Goal: Navigation & Orientation: Find specific page/section

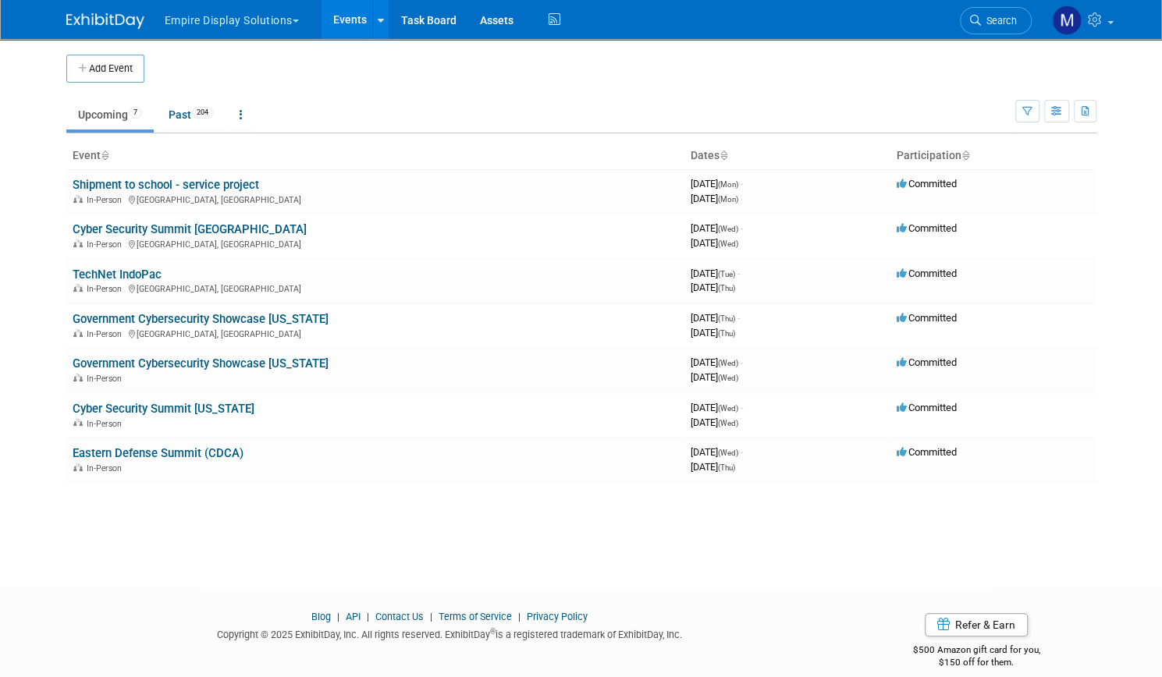
click at [231, 13] on button "Empire Display Solutions" at bounding box center [240, 17] width 155 height 34
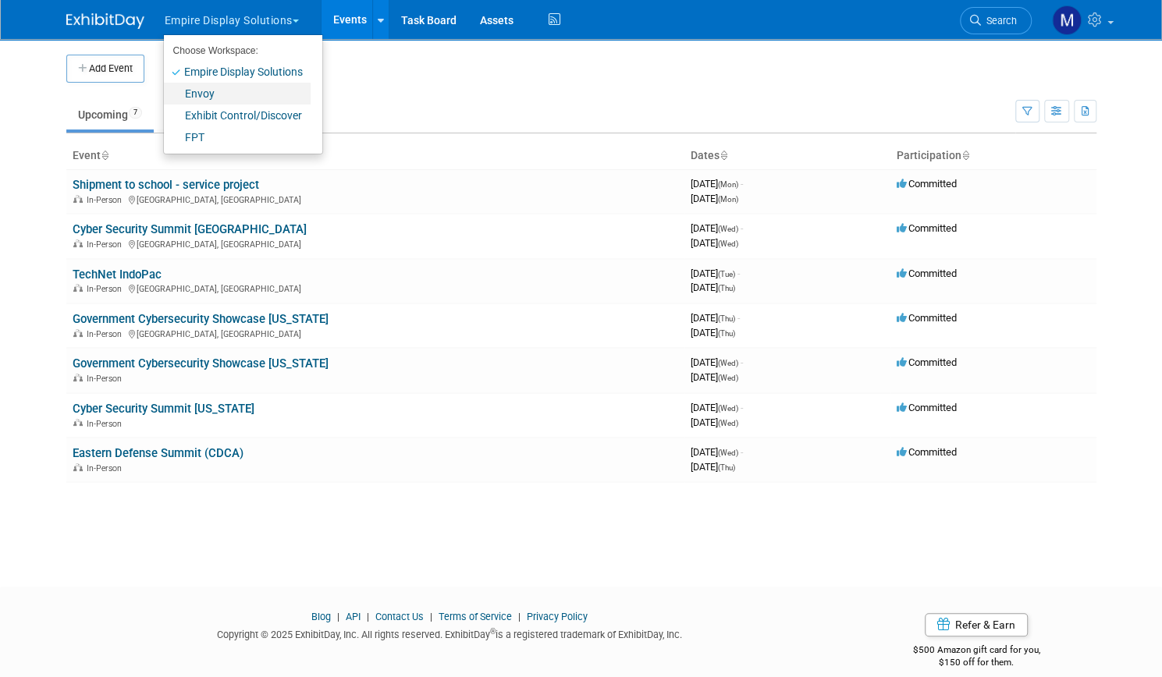
click at [206, 91] on link "Envoy" at bounding box center [237, 94] width 147 height 22
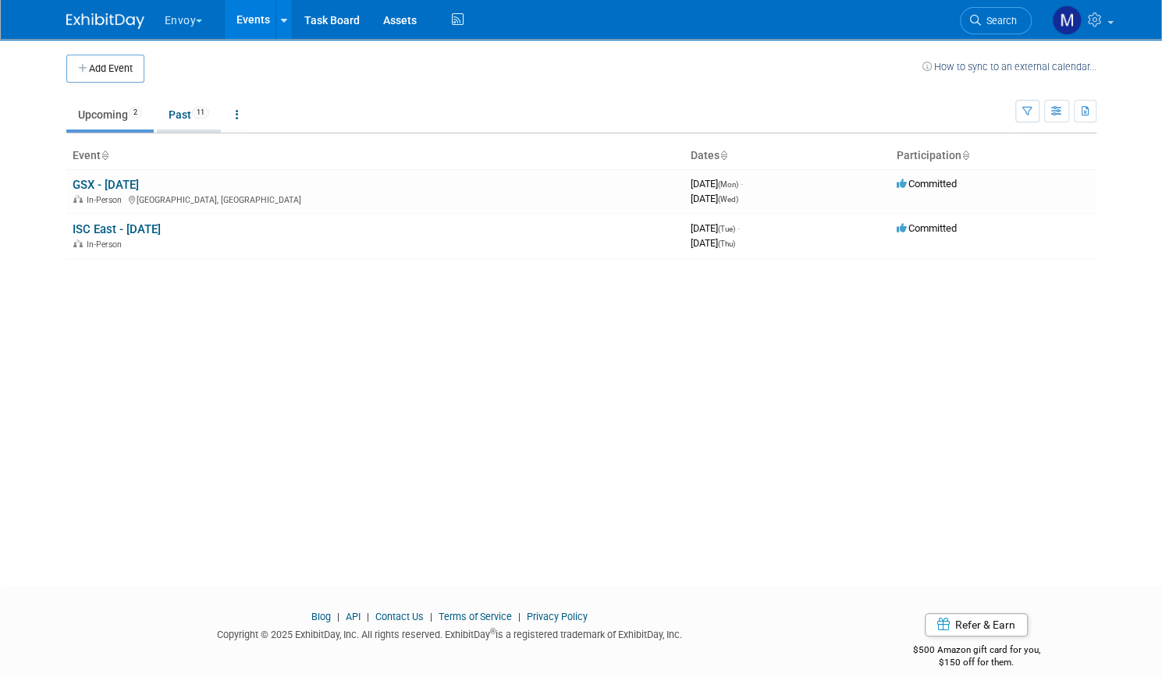
click at [168, 119] on link "Past 11" at bounding box center [189, 115] width 64 height 30
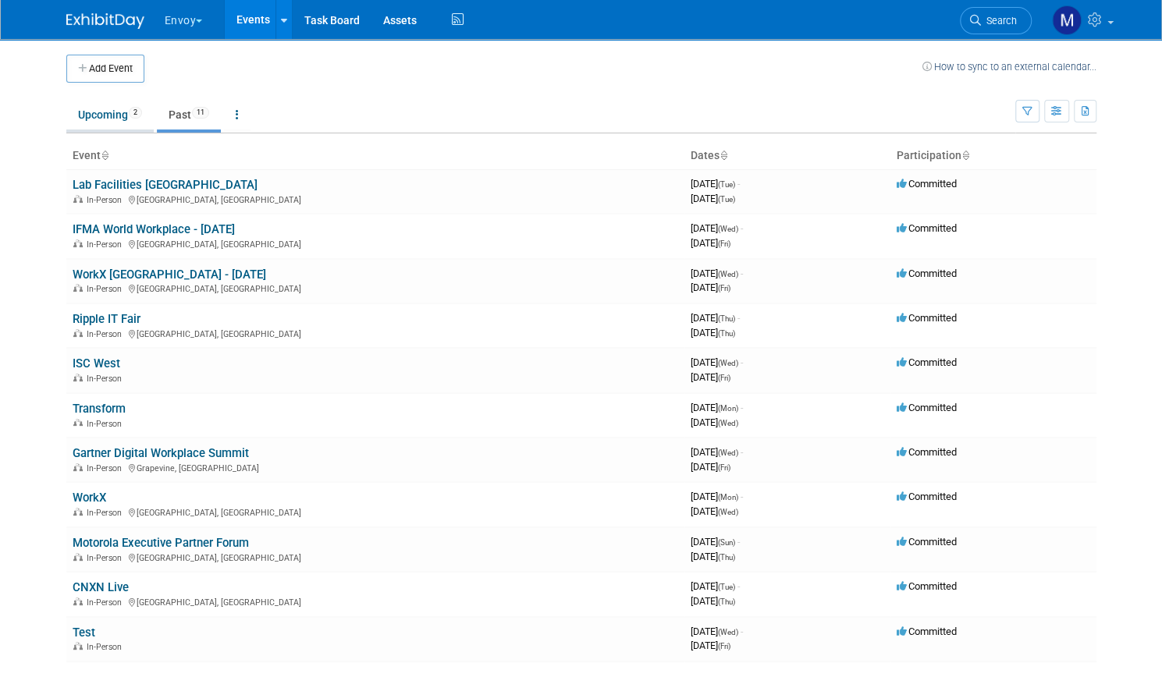
click at [101, 121] on link "Upcoming 2" at bounding box center [109, 115] width 87 height 30
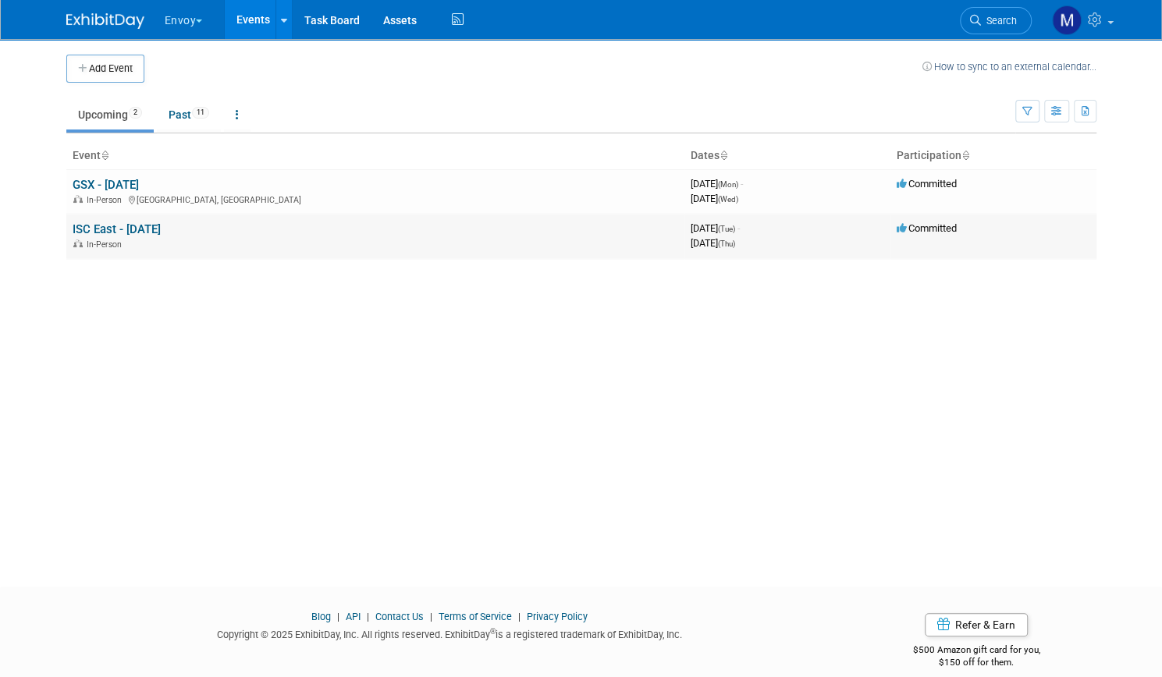
click at [141, 228] on link "ISC East - [DATE]" at bounding box center [117, 229] width 88 height 14
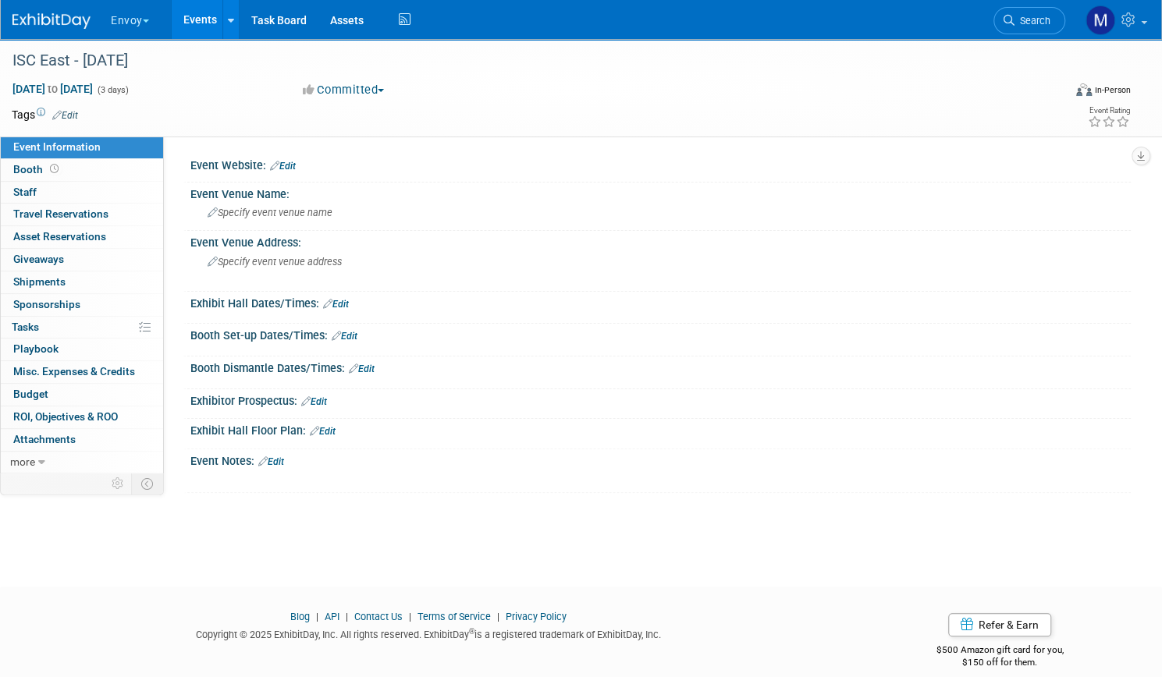
click at [163, 25] on button "Envoy" at bounding box center [138, 17] width 59 height 34
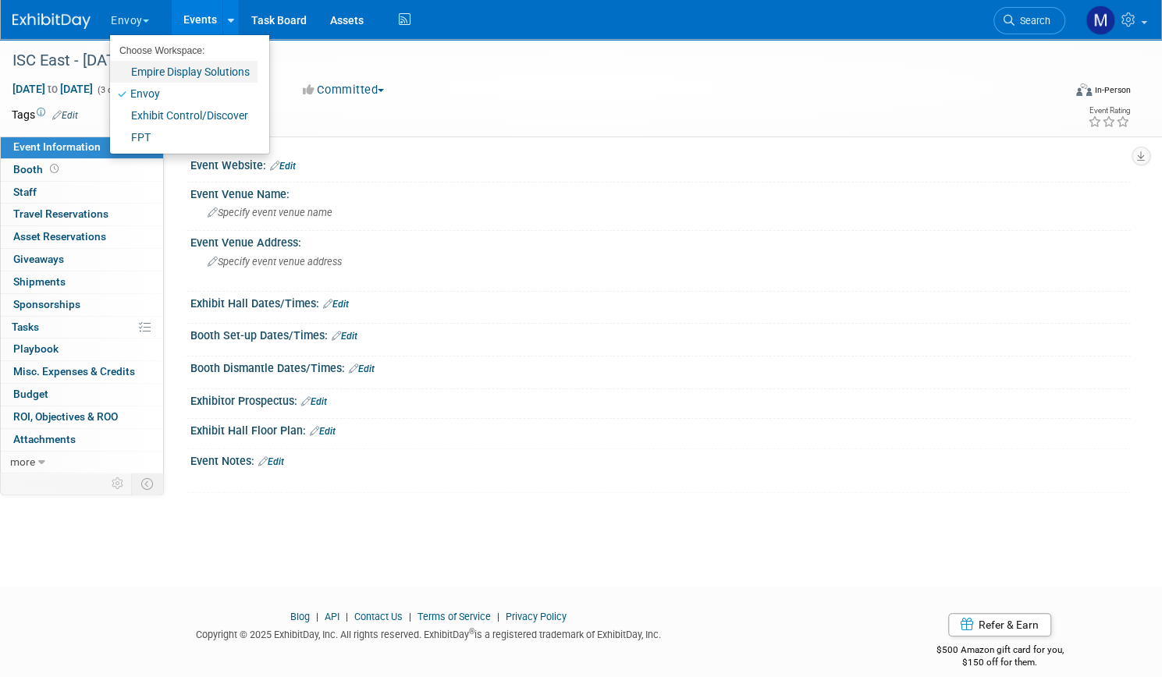
click at [201, 73] on link "Empire Display Solutions" at bounding box center [184, 72] width 148 height 22
